Goal: Information Seeking & Learning: Learn about a topic

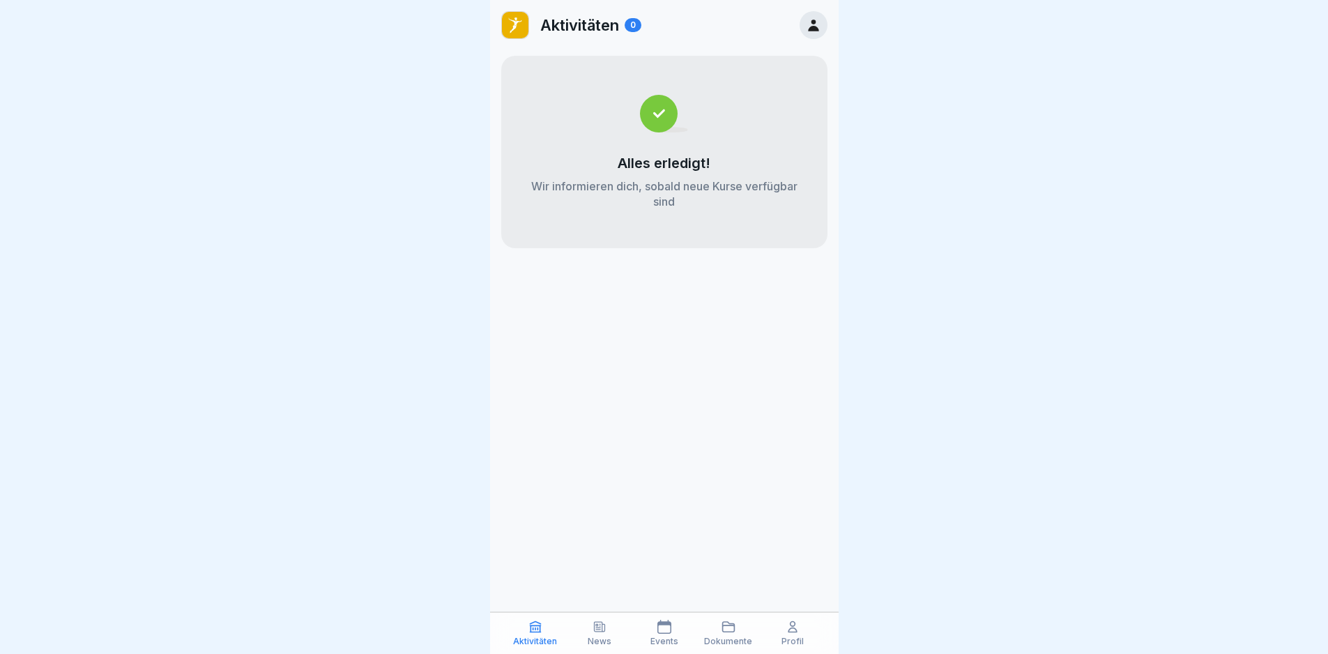
click at [689, 27] on icon at bounding box center [813, 24] width 15 height 15
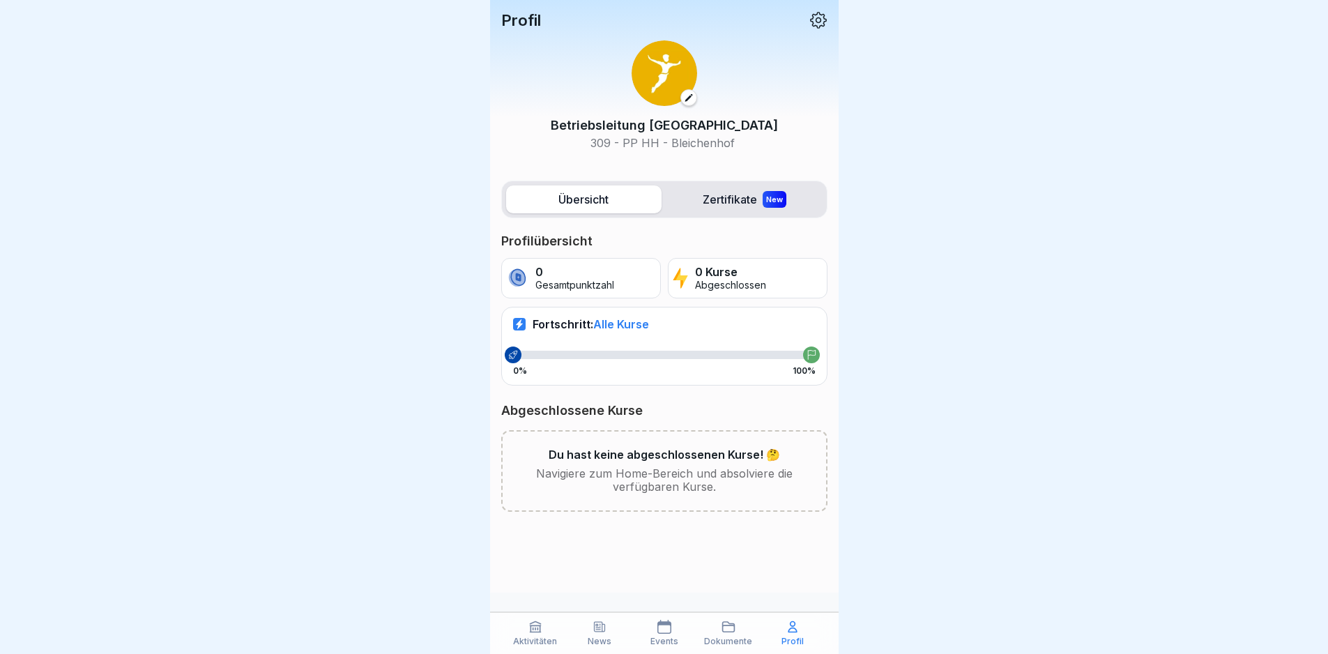
scroll to position [10, 0]
click at [689, 588] on p "Dokumente" at bounding box center [728, 641] width 48 height 10
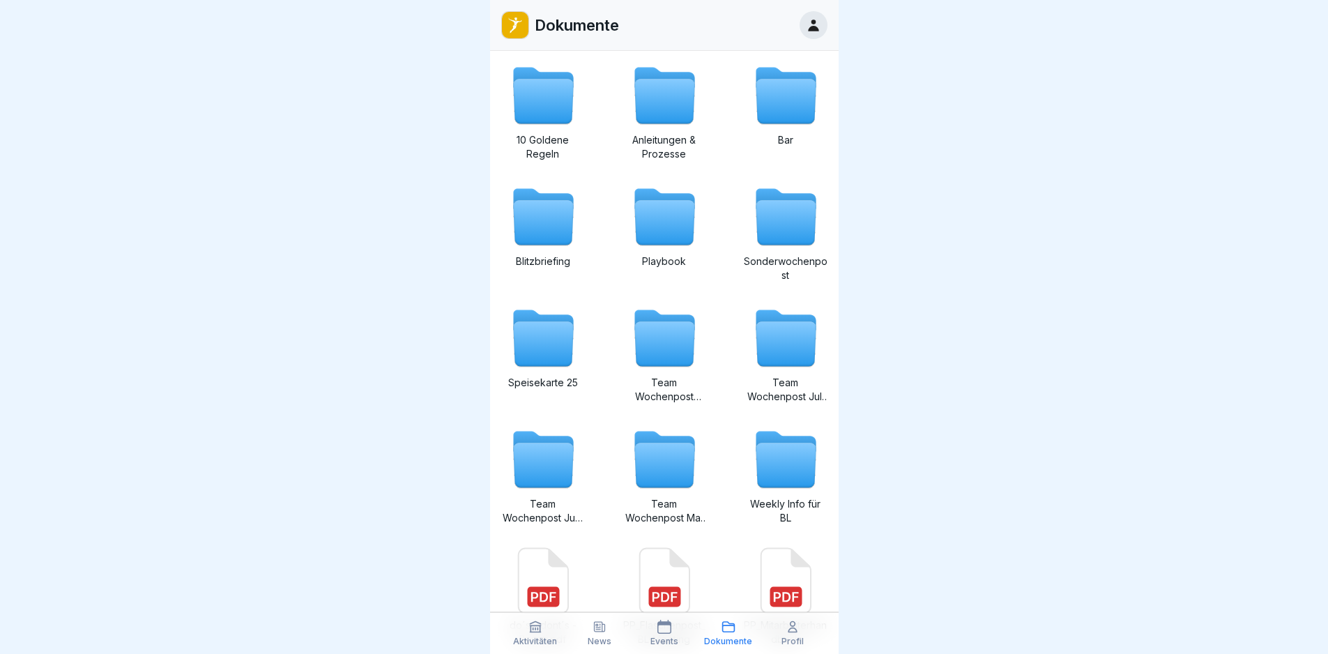
click at [673, 588] on div "Events" at bounding box center [663, 633] width 57 height 26
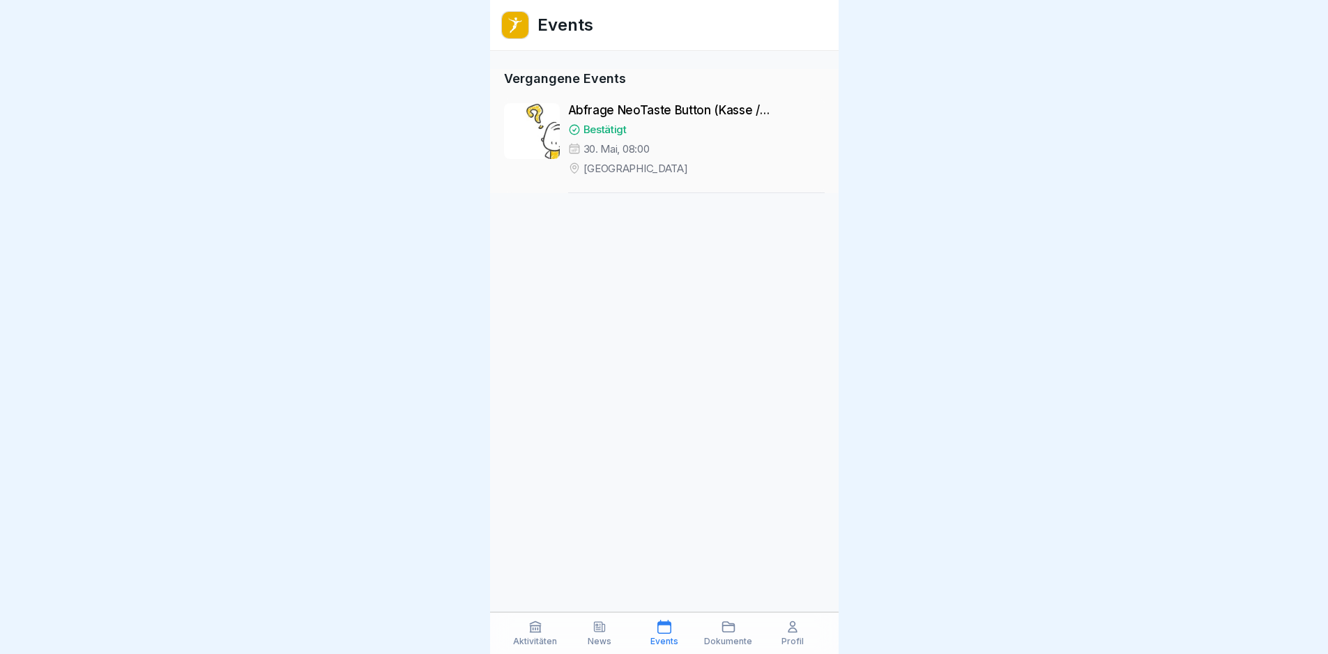
click at [689, 588] on div "Dokumente" at bounding box center [728, 633] width 57 height 26
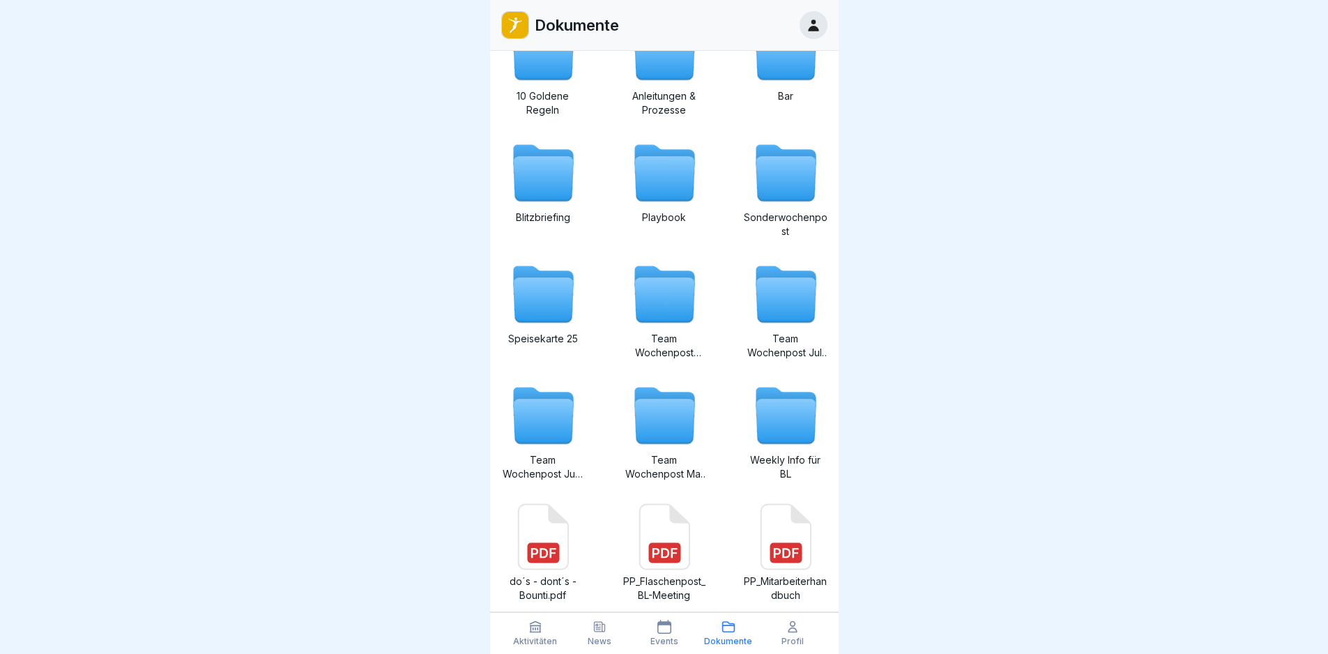
scroll to position [68, 0]
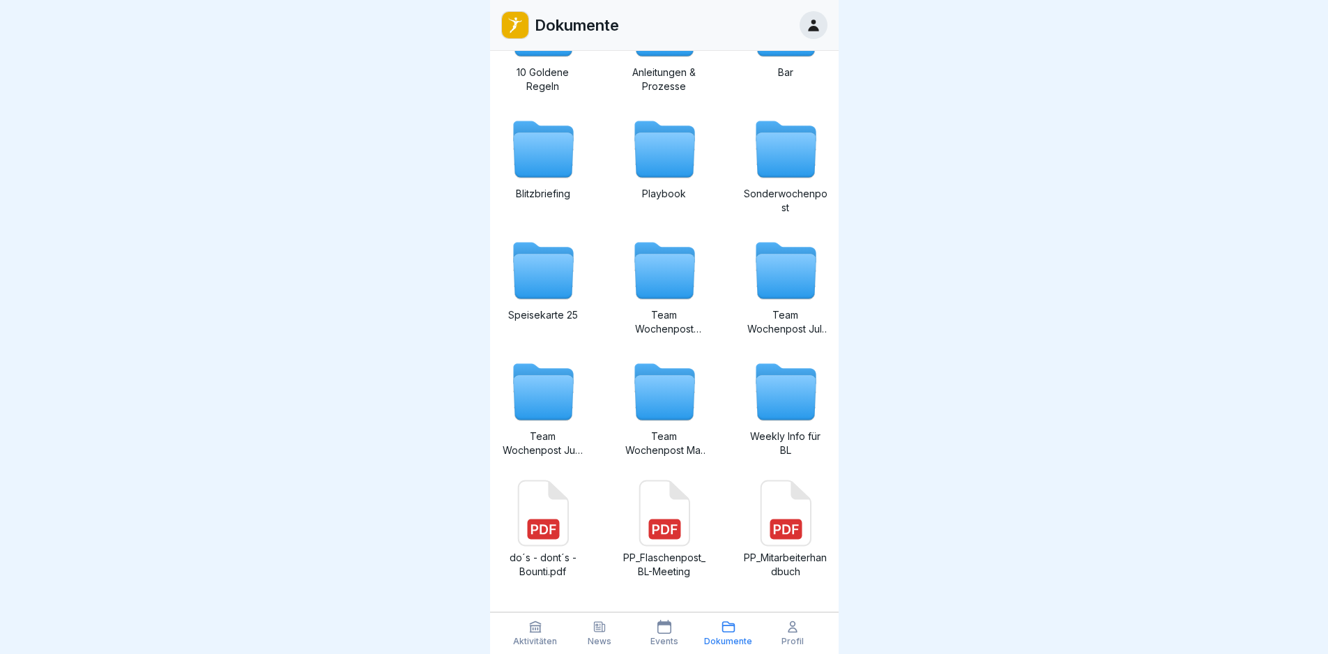
click at [652, 380] on icon at bounding box center [664, 398] width 60 height 45
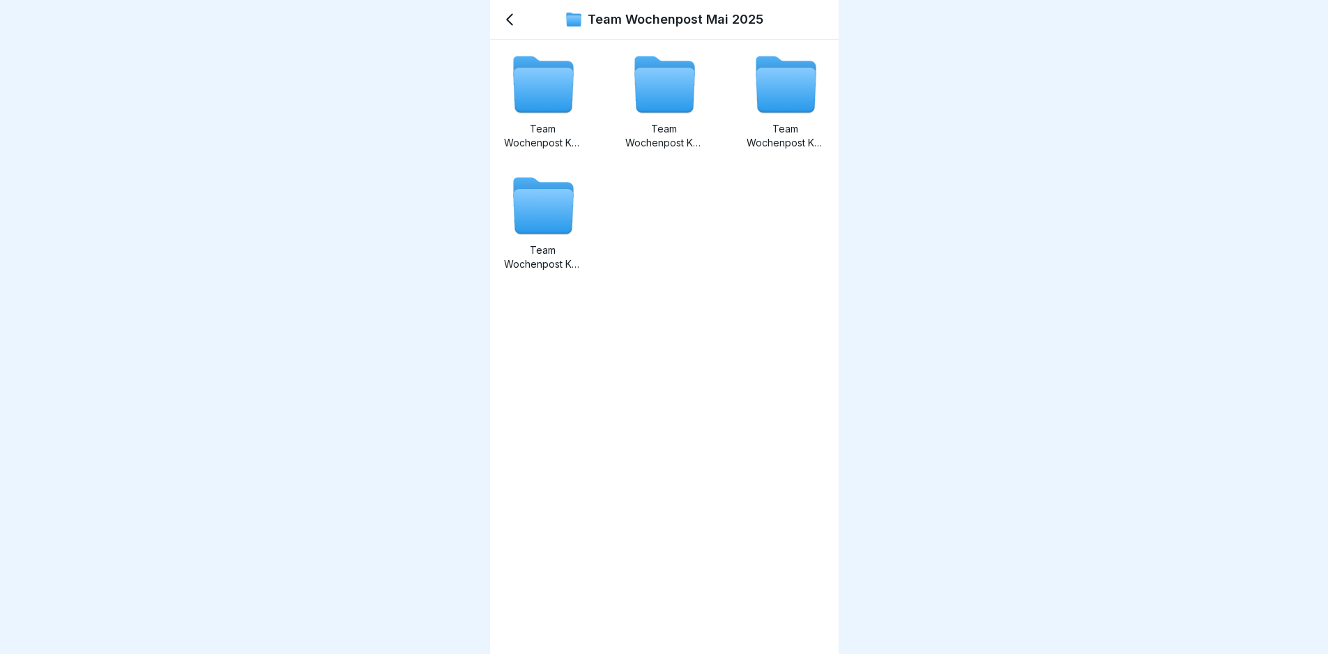
click at [511, 23] on icon at bounding box center [510, 20] width 6 height 10
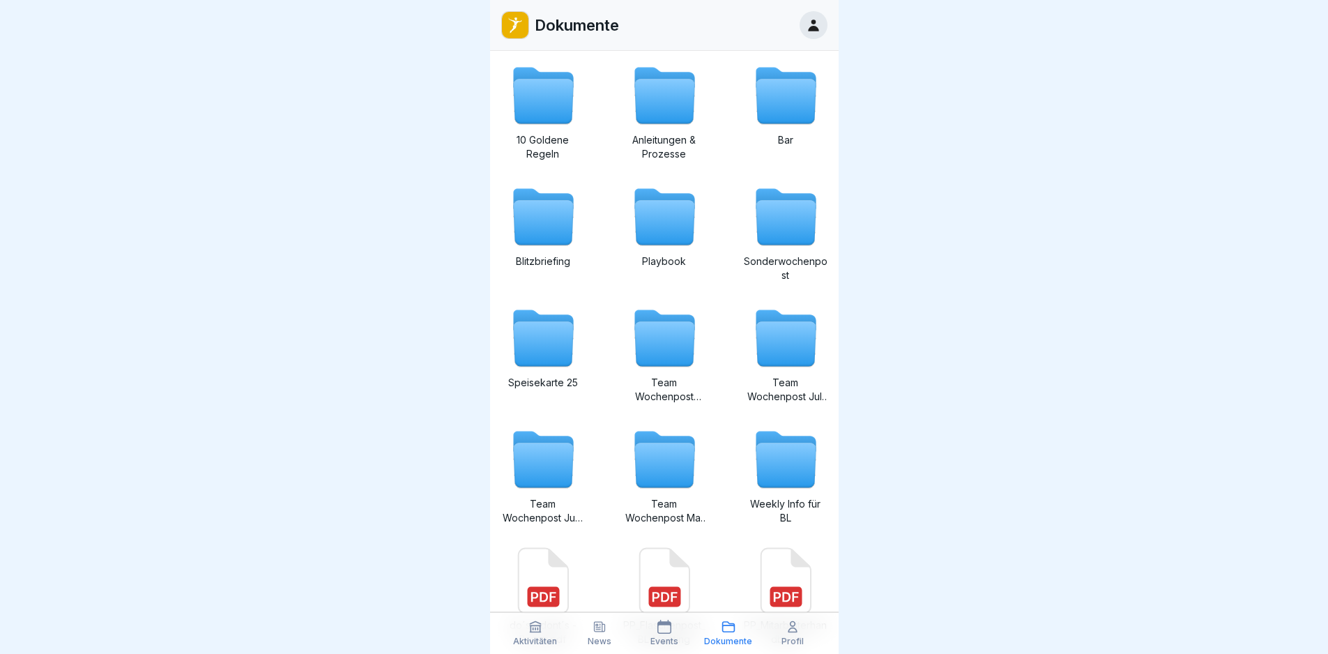
click at [689, 350] on icon at bounding box center [786, 344] width 60 height 45
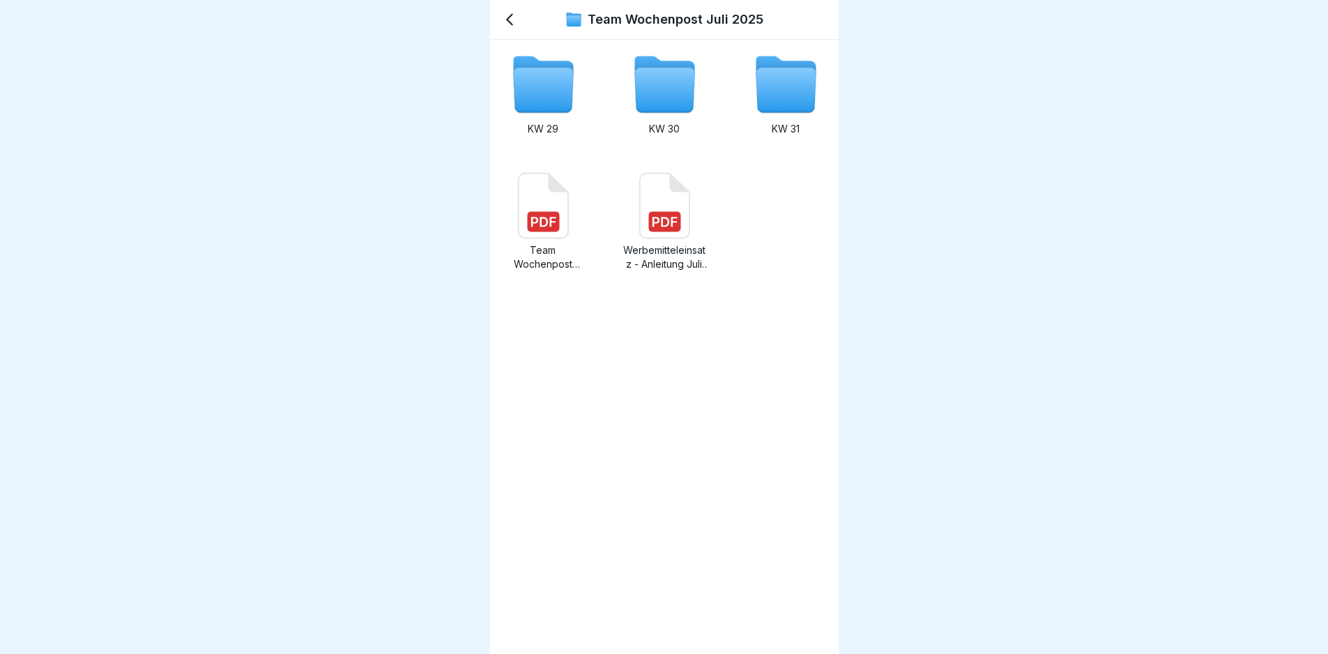
click at [507, 21] on icon at bounding box center [510, 20] width 6 height 10
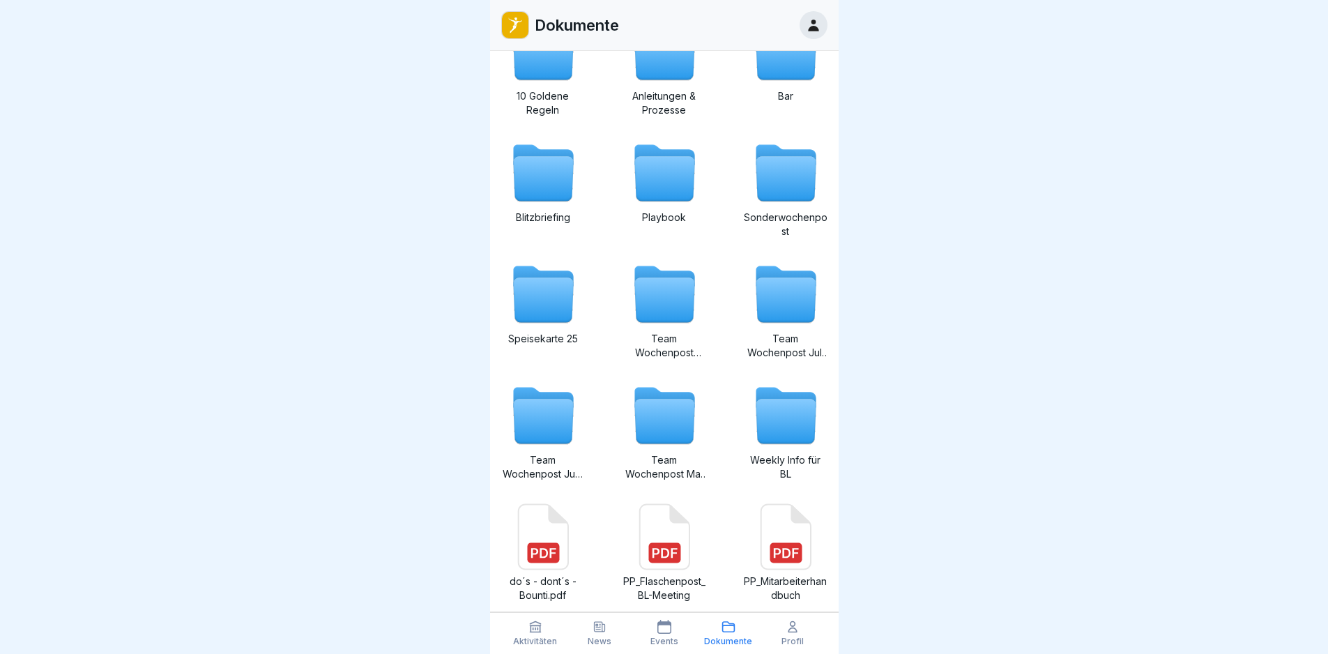
scroll to position [68, 0]
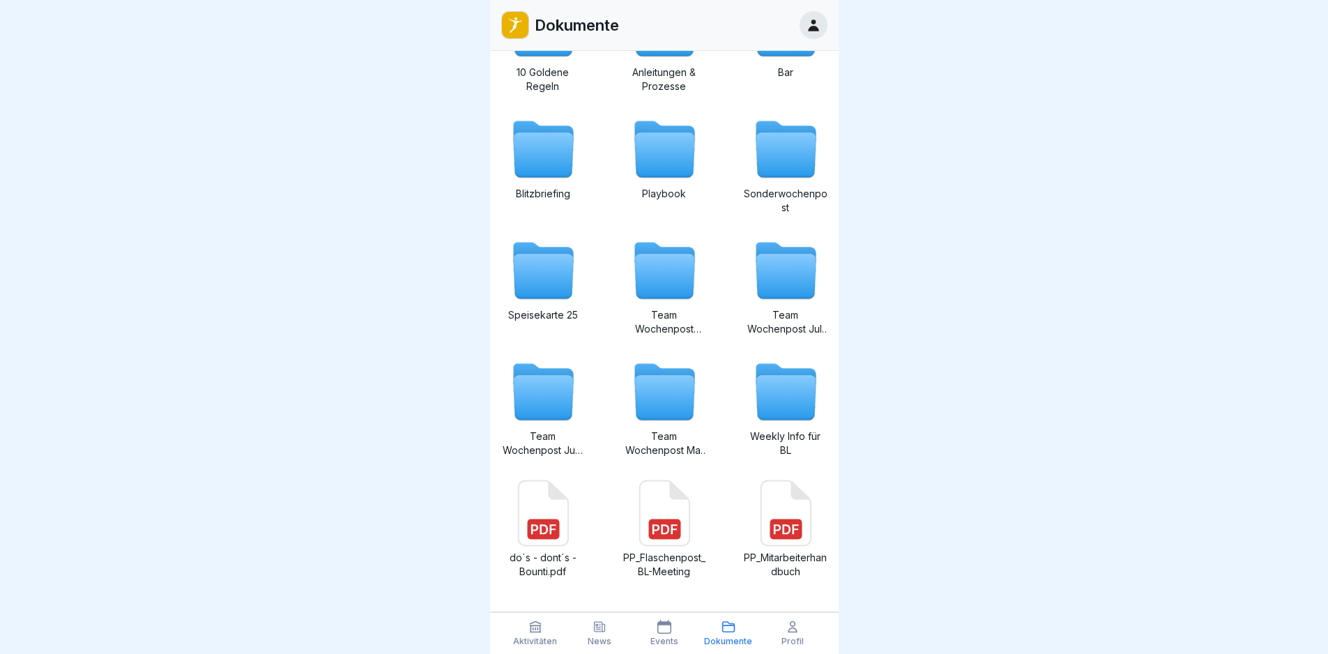
click at [689, 399] on icon at bounding box center [786, 398] width 60 height 45
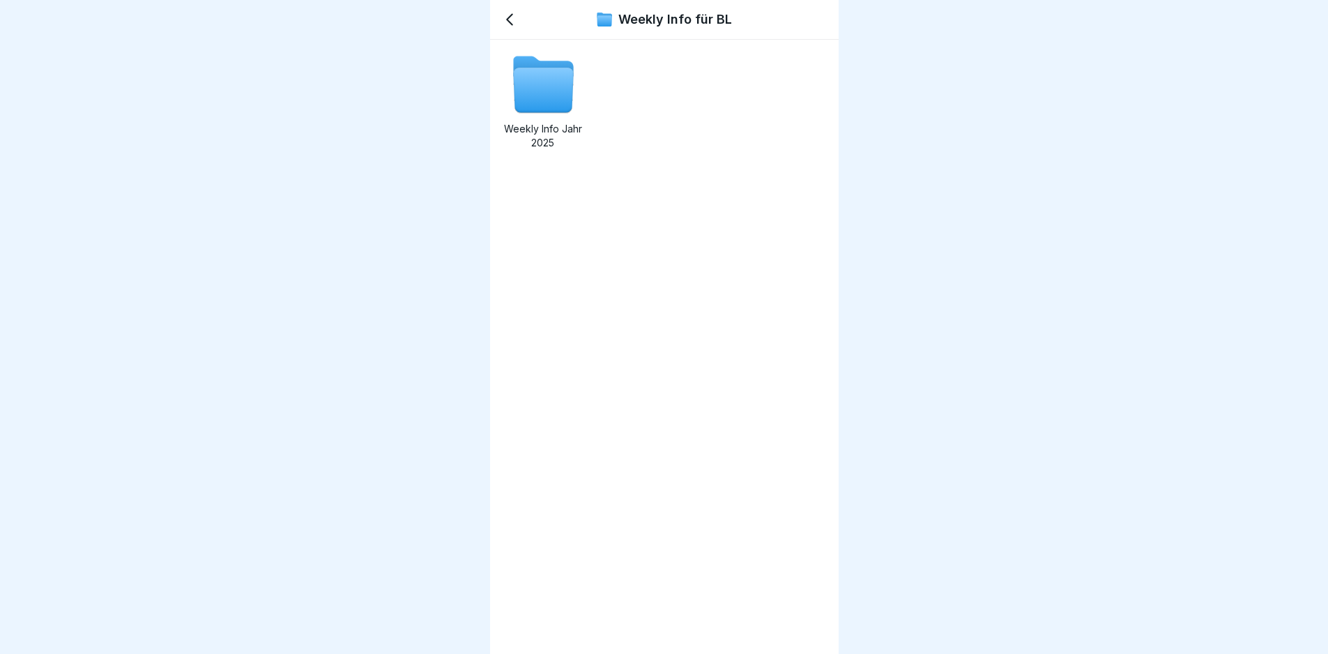
click at [560, 93] on icon at bounding box center [543, 90] width 60 height 45
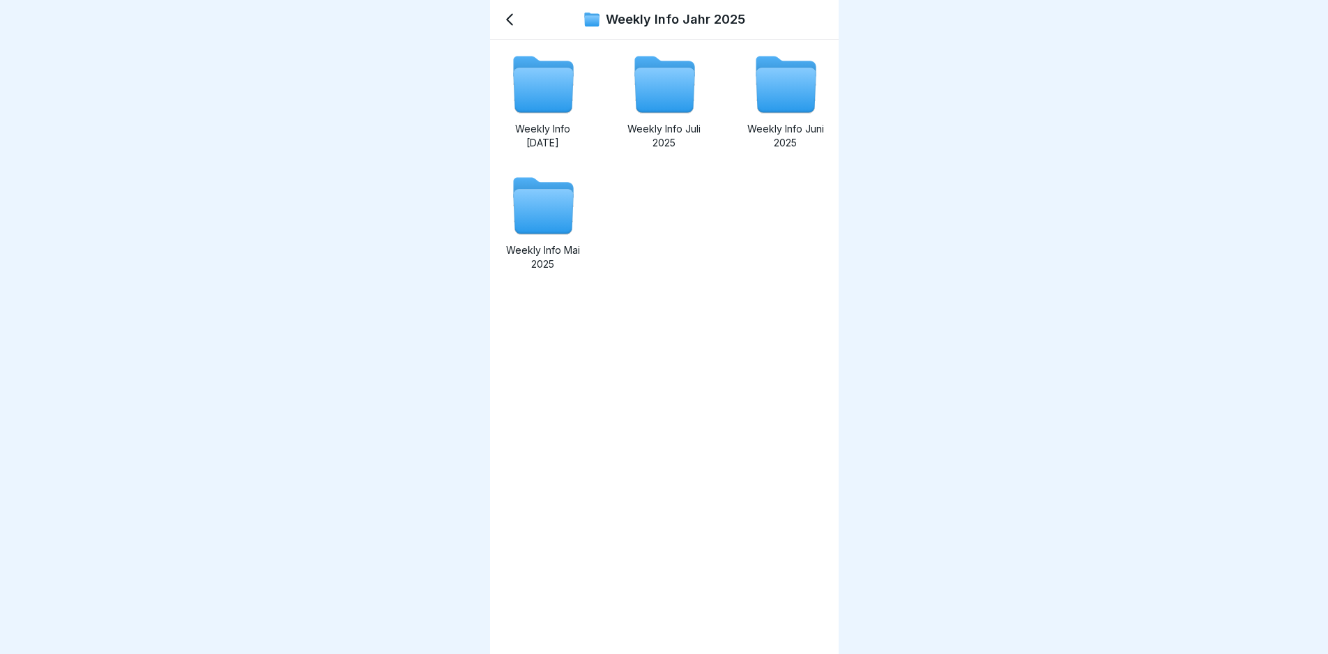
click at [560, 93] on icon at bounding box center [543, 90] width 60 height 45
click at [537, 204] on icon at bounding box center [543, 212] width 60 height 45
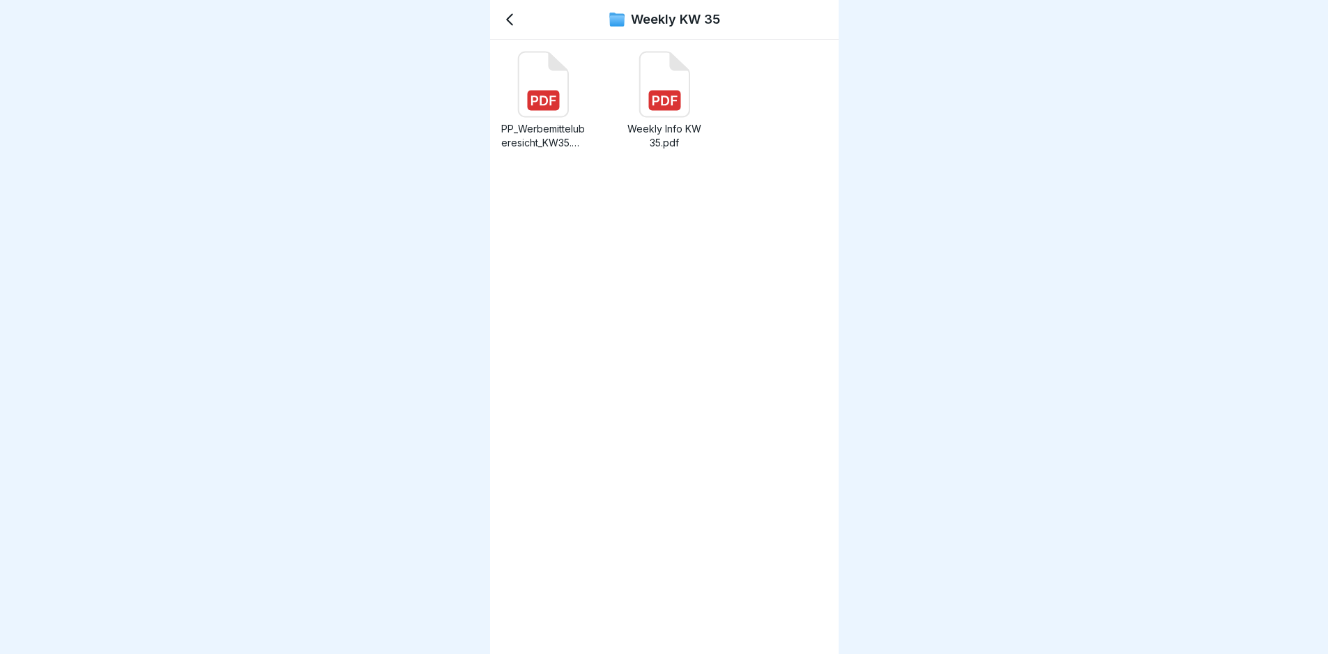
click at [648, 86] on icon at bounding box center [663, 84] width 49 height 65
